Goal: Information Seeking & Learning: Learn about a topic

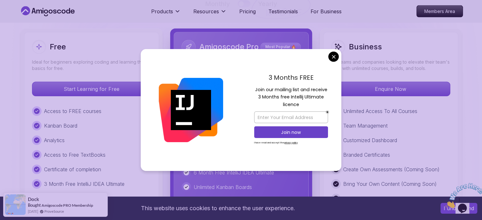
scroll to position [1457, 0]
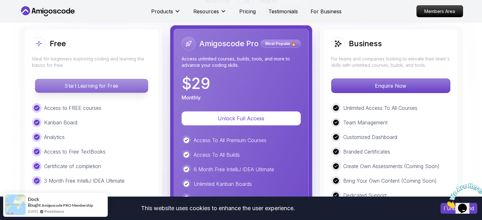
click at [108, 87] on p "Start Learning for Free" at bounding box center [91, 85] width 112 height 13
